Goal: Navigation & Orientation: Go to known website

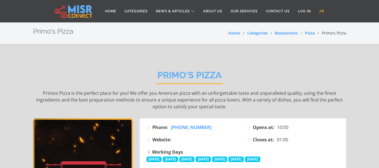
click at [324, 10] on link "AR" at bounding box center [321, 11] width 13 height 11
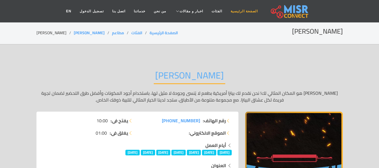
click at [238, 12] on link "الصفحة الرئيسية" at bounding box center [245, 11] width 36 height 11
